Goal: Task Accomplishment & Management: Manage account settings

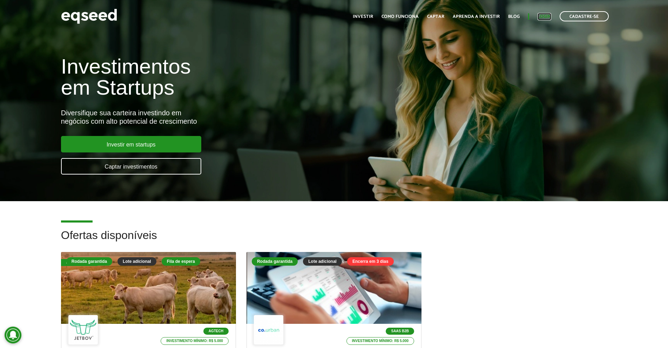
click at [546, 18] on link "Login" at bounding box center [544, 16] width 14 height 5
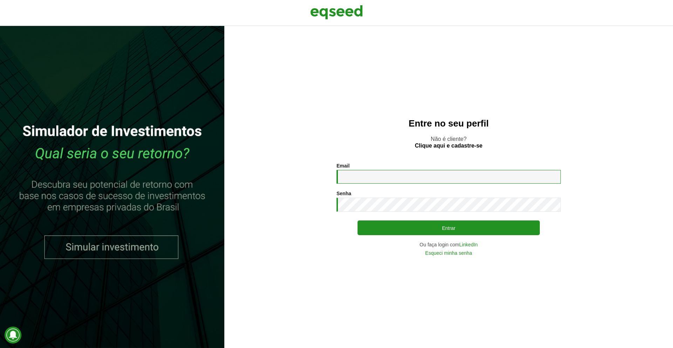
click at [367, 178] on input "Email *" at bounding box center [449, 177] width 224 height 14
type input "**********"
click at [376, 197] on div "Senha * Digite a senha que será usada em conjunto com seu e-mail." at bounding box center [449, 201] width 224 height 21
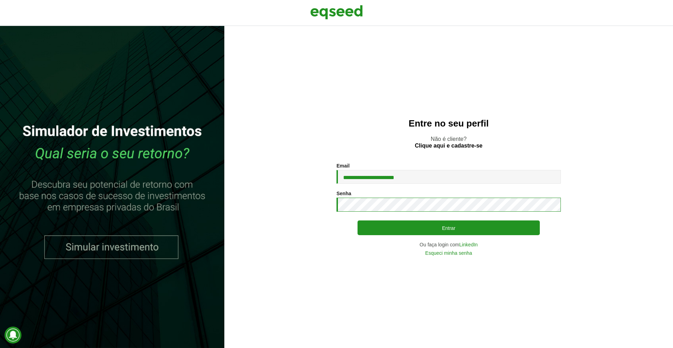
click at [358, 220] on button "Entrar" at bounding box center [449, 227] width 182 height 15
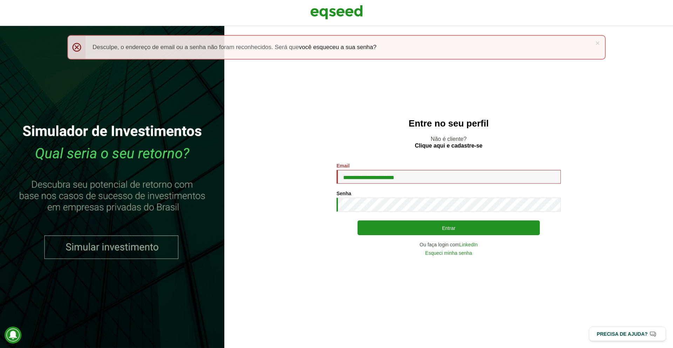
click at [358, 220] on button "Entrar" at bounding box center [449, 227] width 182 height 15
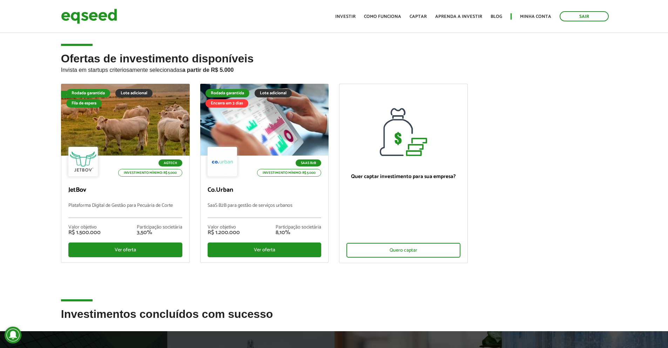
click at [518, 198] on ul "Fila de espera Rodada garantida Lote adicional Fila de espera Agtech Investimen…" at bounding box center [334, 179] width 557 height 191
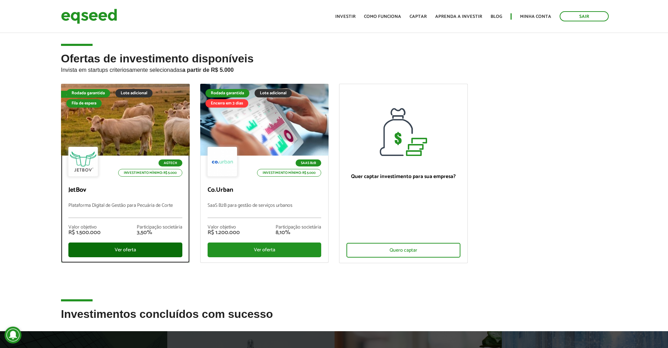
click at [134, 249] on div "Ver oferta" at bounding box center [125, 250] width 114 height 15
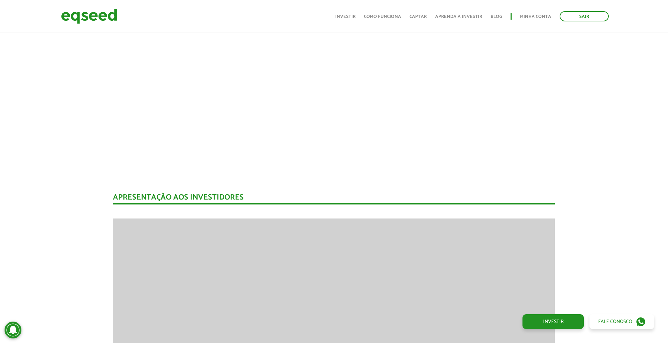
scroll to position [94, 0]
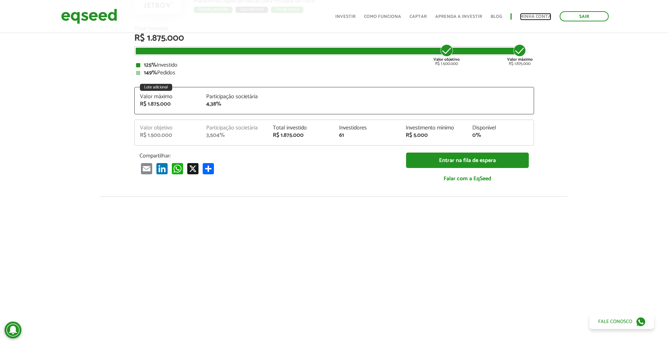
click at [533, 17] on link "Minha conta" at bounding box center [535, 16] width 31 height 5
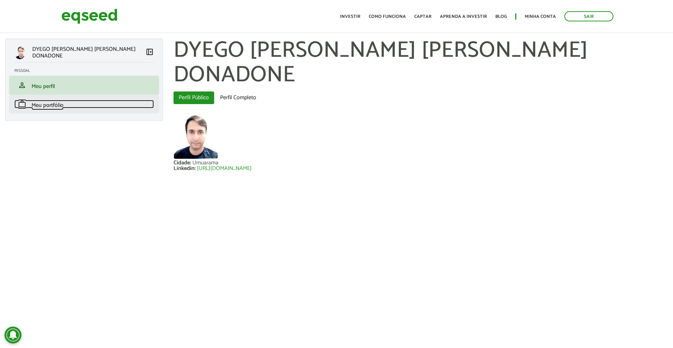
click at [58, 107] on span "Meu portfólio" at bounding box center [48, 105] width 32 height 9
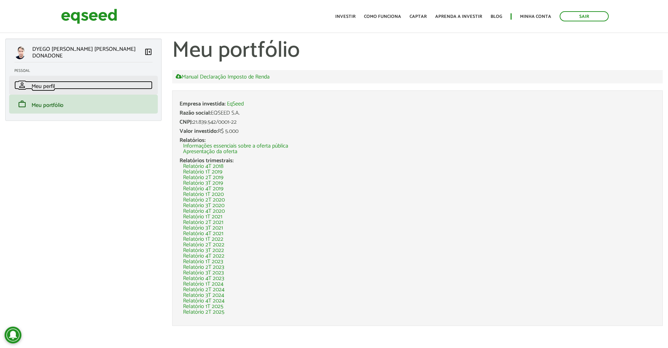
click at [51, 88] on span "Meu perfil" at bounding box center [43, 86] width 23 height 9
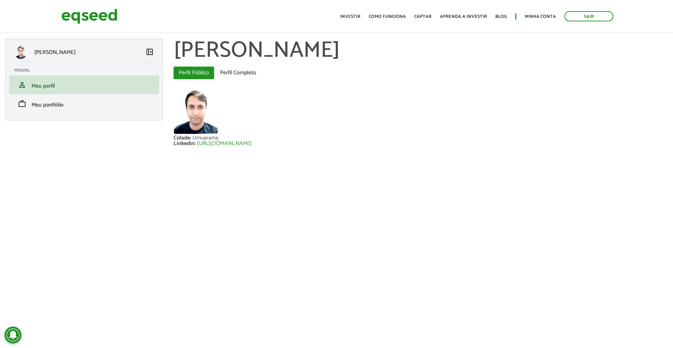
drag, startPoint x: 569, startPoint y: 54, endPoint x: 172, endPoint y: 53, distance: 397.2
click at [172, 53] on section "DYEGO BARBOSA DA SILVA DONADONE Abas primárias Perfil Público (aba ativa) Perfi…" at bounding box center [420, 98] width 505 height 118
click at [174, 53] on h1 "DYEGO BARBOSA DA SILVA DONADONE" at bounding box center [421, 51] width 494 height 25
click at [86, 103] on link "work Meu portfólio" at bounding box center [84, 104] width 140 height 8
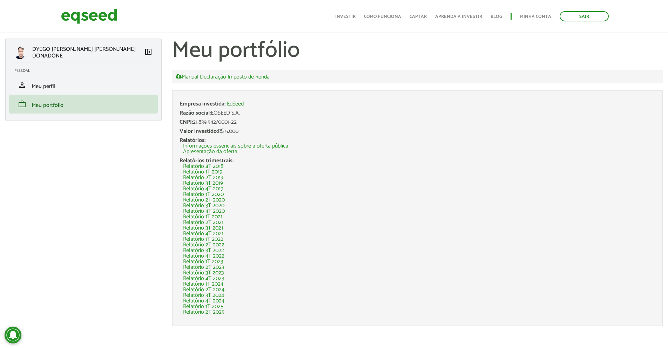
scroll to position [2, 0]
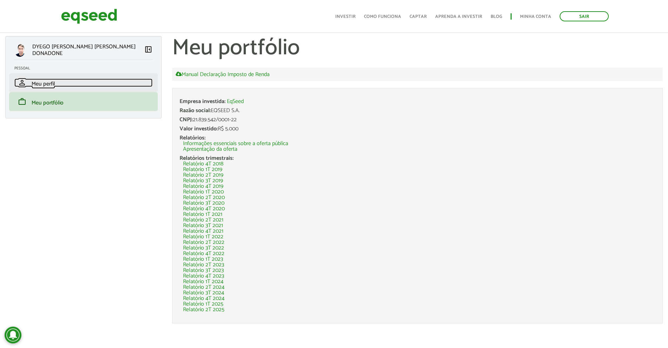
click at [48, 85] on span "Meu perfil" at bounding box center [43, 83] width 23 height 9
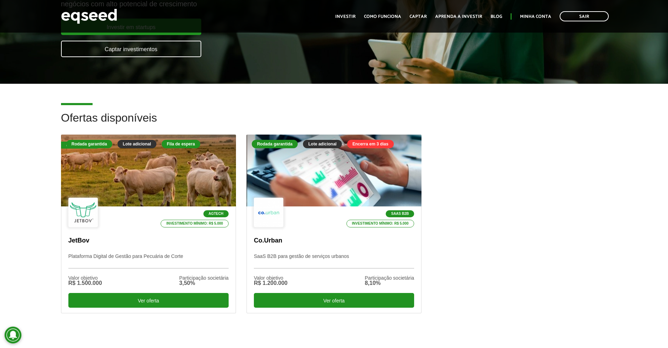
scroll to position [126, 0]
